Goal: Transaction & Acquisition: Purchase product/service

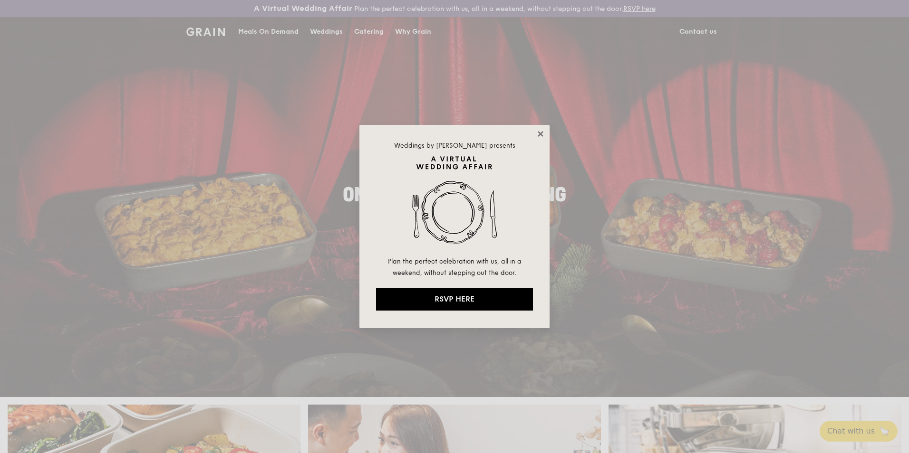
click at [541, 135] on icon at bounding box center [540, 133] width 5 height 5
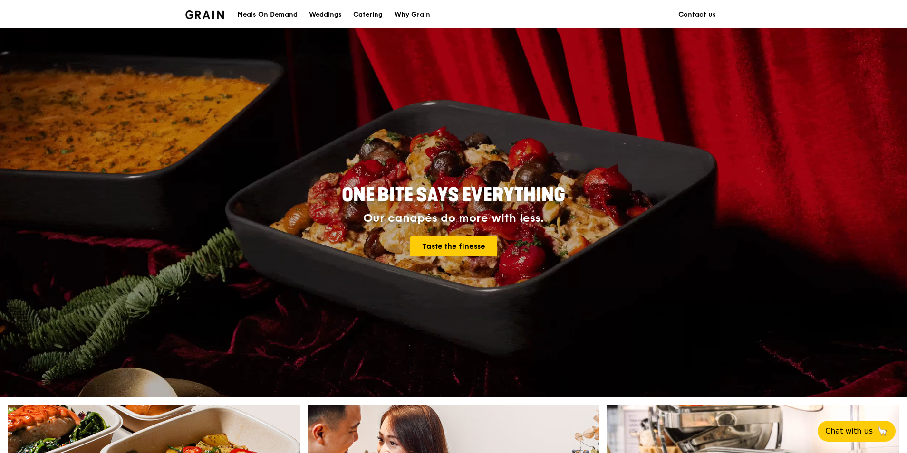
scroll to position [285, 0]
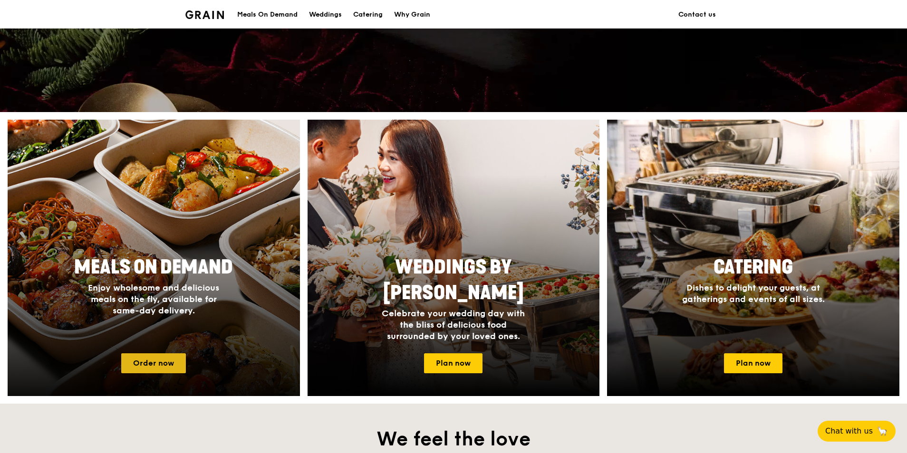
click at [154, 363] on link "Order now" at bounding box center [153, 364] width 65 height 20
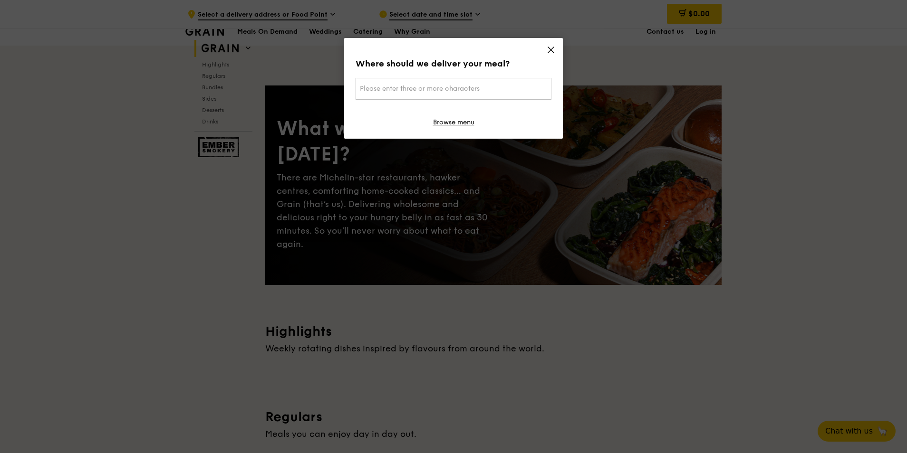
scroll to position [151, 0]
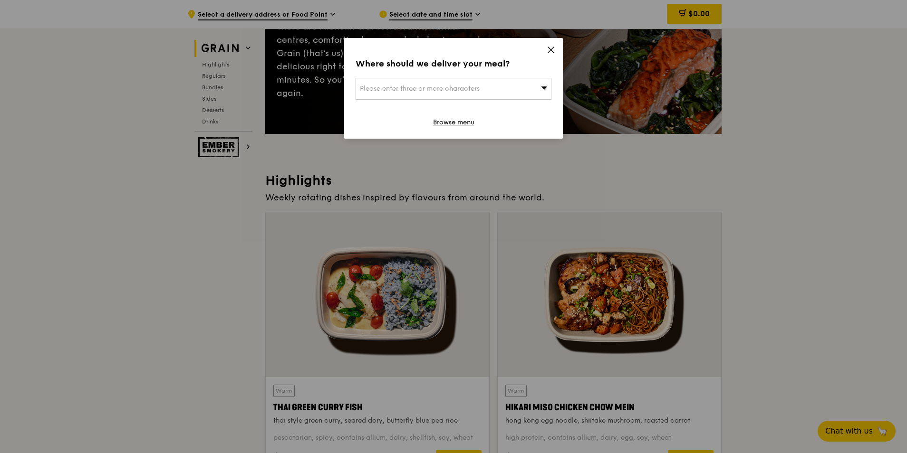
click at [552, 49] on icon at bounding box center [551, 50] width 6 height 6
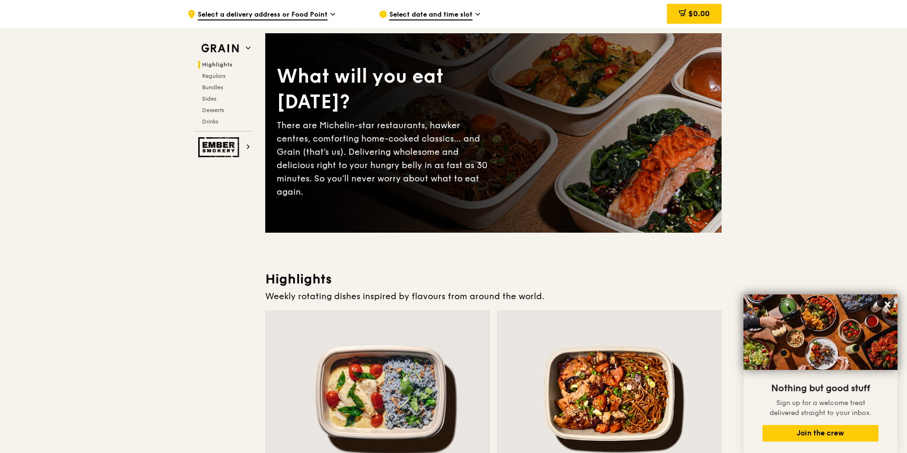
scroll to position [48, 0]
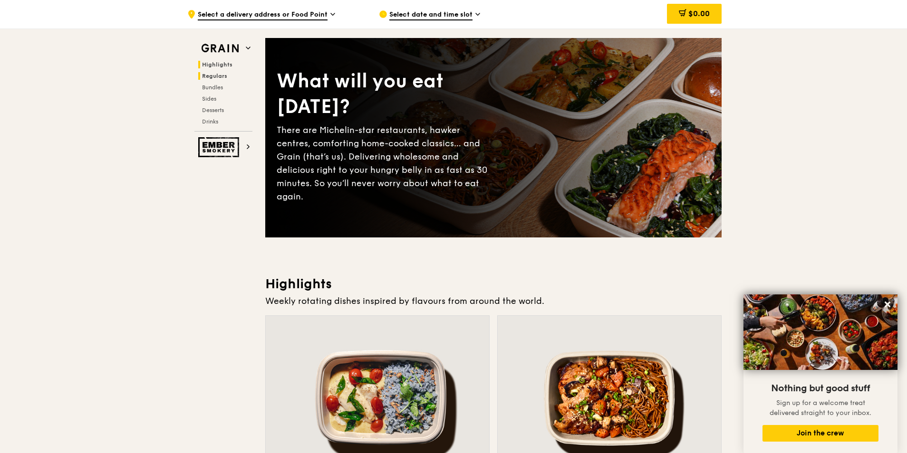
click at [217, 76] on span "Regulars" at bounding box center [214, 76] width 25 height 7
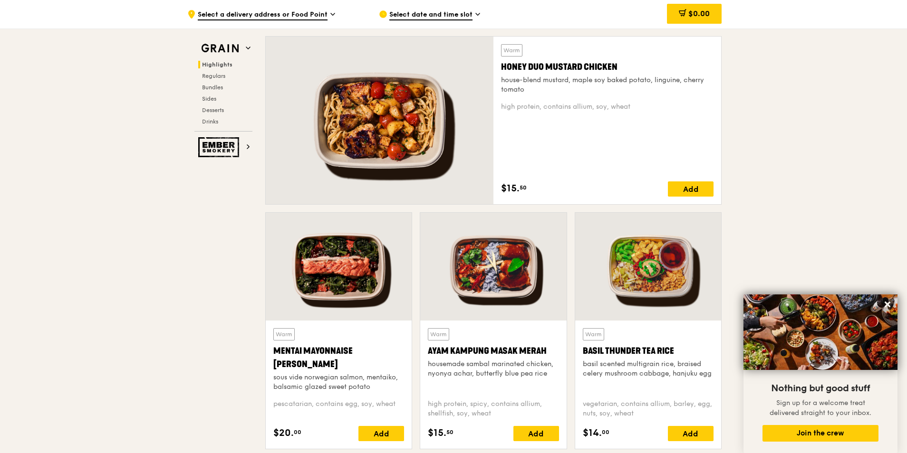
scroll to position [442, 0]
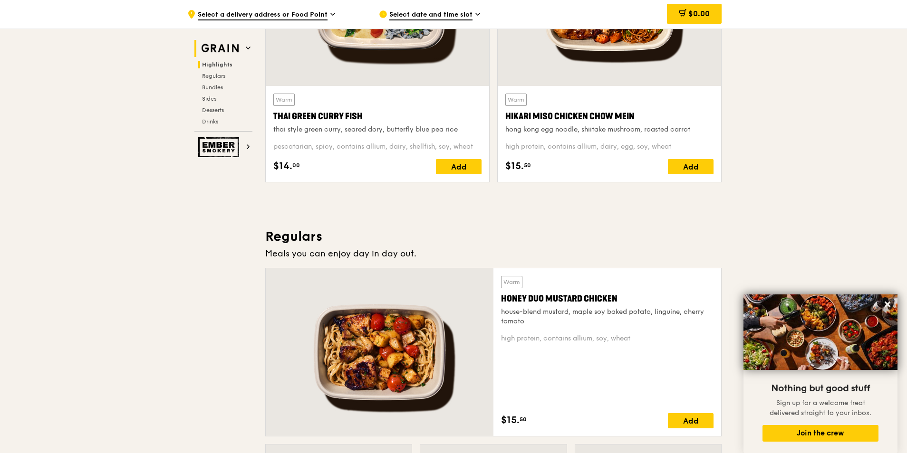
click at [221, 50] on img at bounding box center [220, 48] width 44 height 17
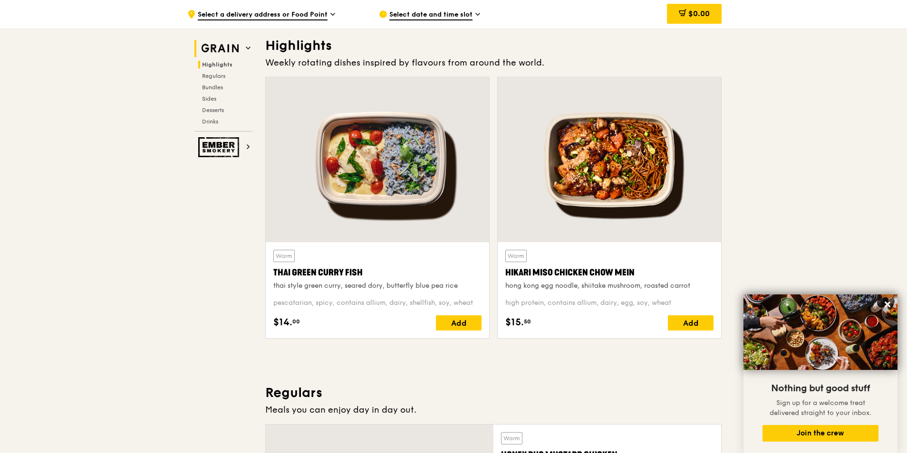
scroll to position [285, 0]
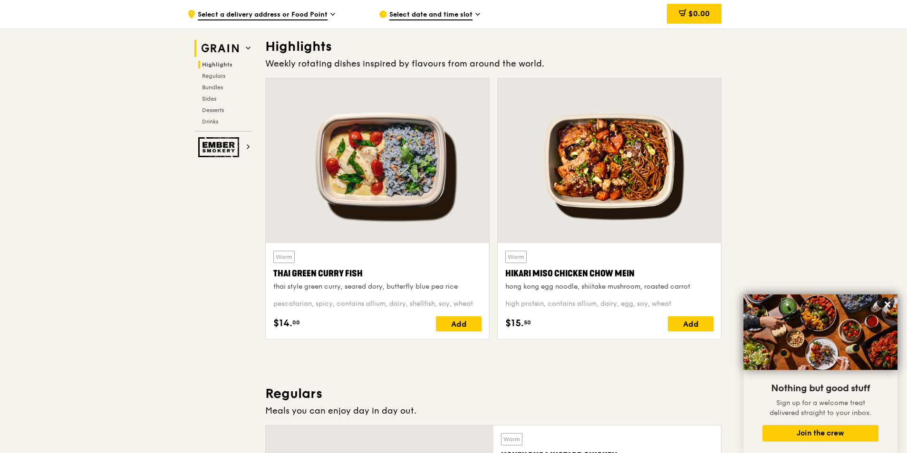
click at [216, 47] on img at bounding box center [220, 48] width 44 height 17
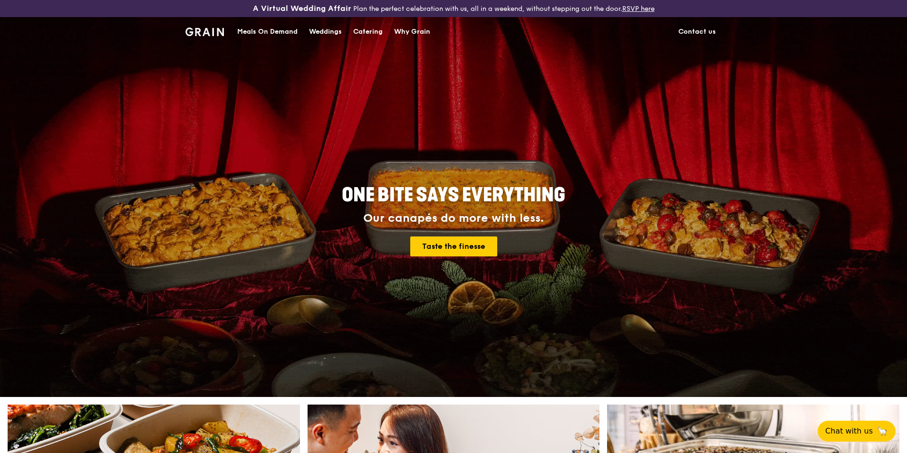
click at [372, 31] on div "Catering" at bounding box center [367, 32] width 29 height 29
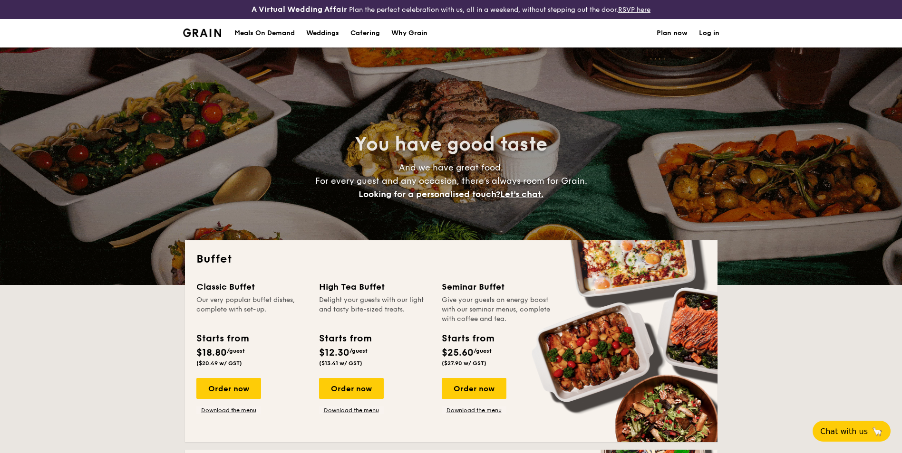
select select
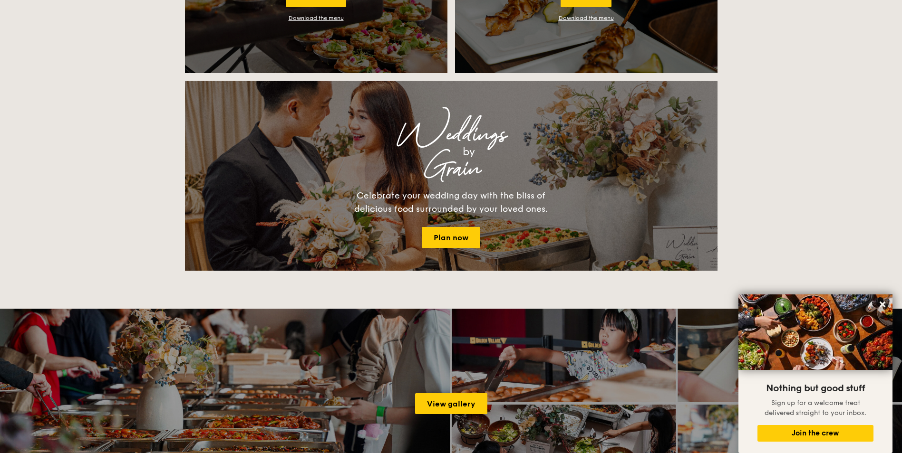
scroll to position [665, 0]
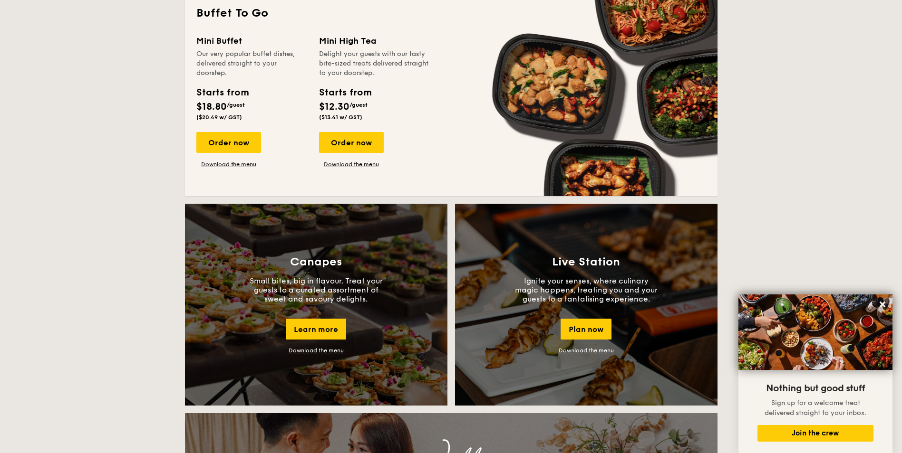
click at [309, 350] on link "Download the menu" at bounding box center [315, 350] width 55 height 7
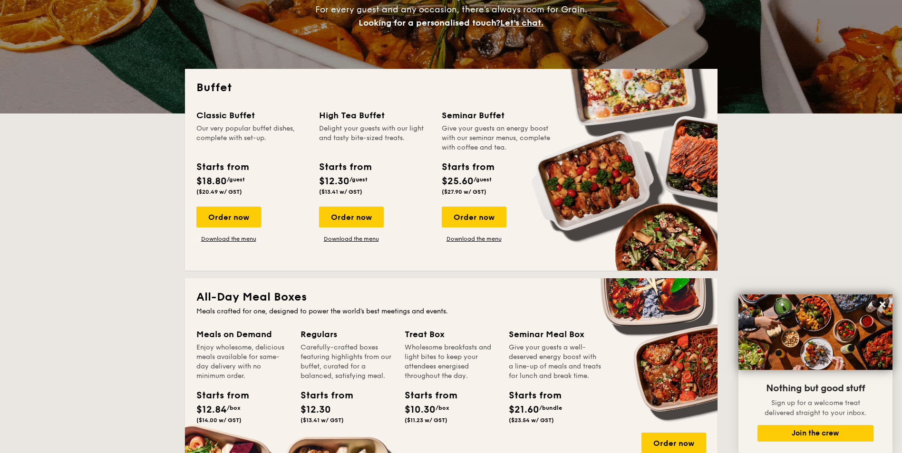
scroll to position [314, 0]
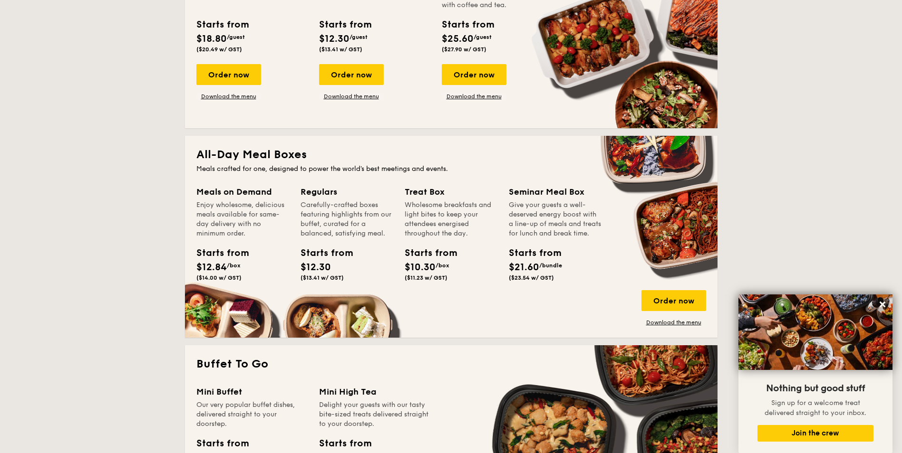
click at [434, 267] on span "$10.30" at bounding box center [419, 267] width 31 height 11
click at [677, 307] on div "Order now" at bounding box center [673, 300] width 65 height 21
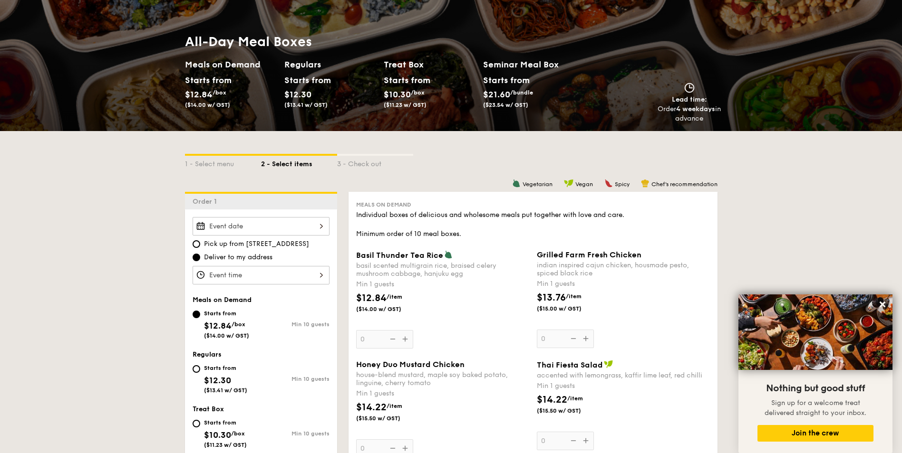
scroll to position [314, 0]
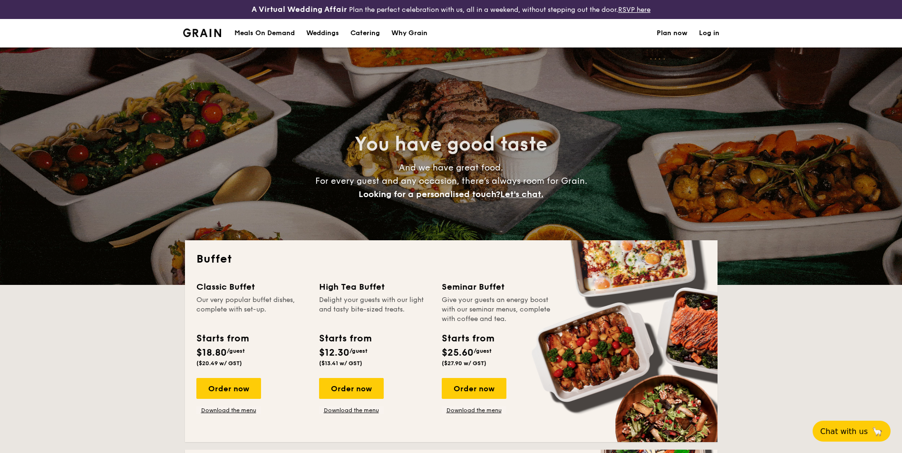
select select
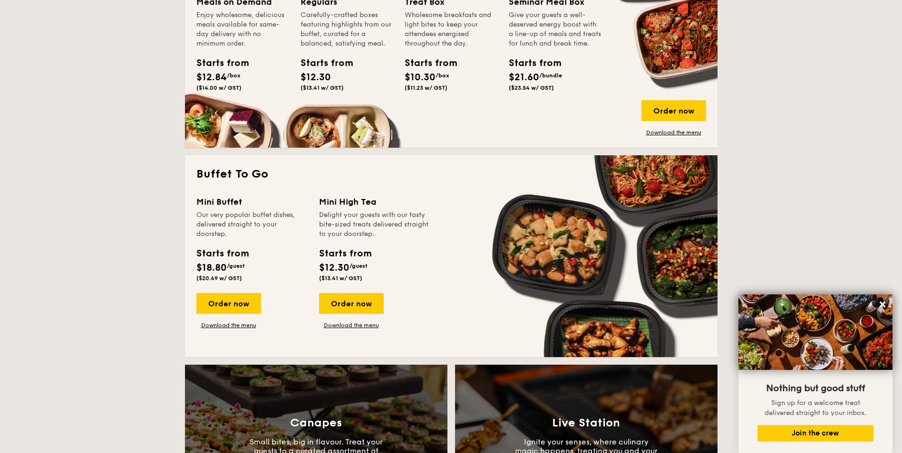
scroll to position [383, 0]
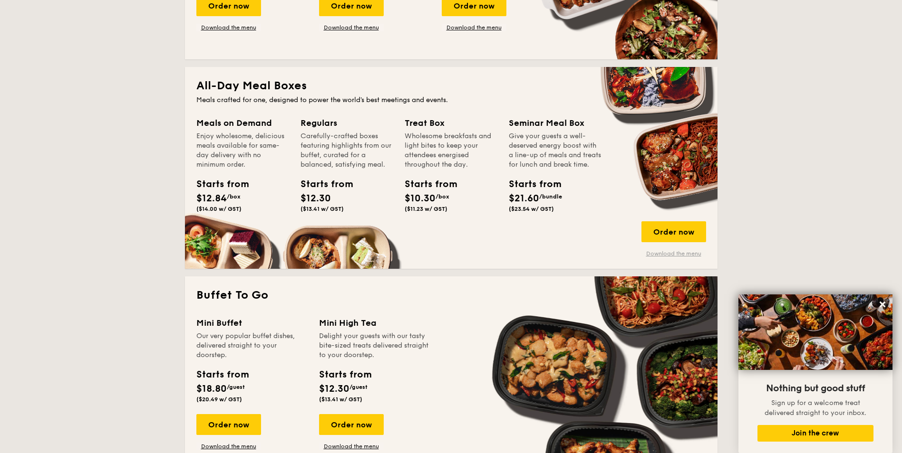
click at [680, 255] on link "Download the menu" at bounding box center [673, 254] width 65 height 8
